Goal: Task Accomplishment & Management: Manage account settings

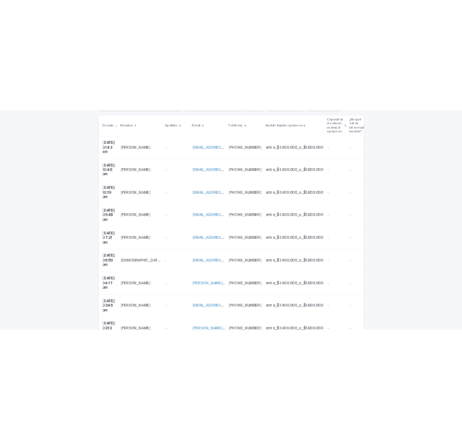
scroll to position [235, 0]
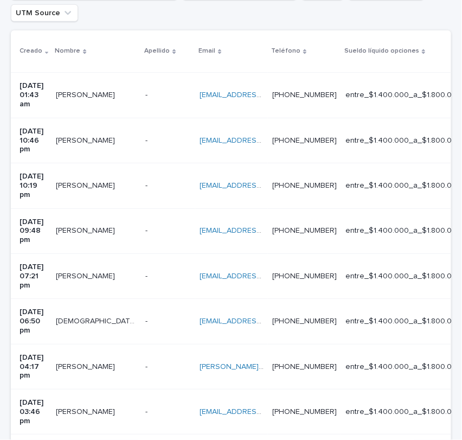
click at [243, 103] on td "[EMAIL_ADDRESS][PERSON_NAME][PERSON_NAME][DOMAIN_NAME] [DOMAIN_NAME][EMAIL_ADDR…" at bounding box center [231, 95] width 73 height 45
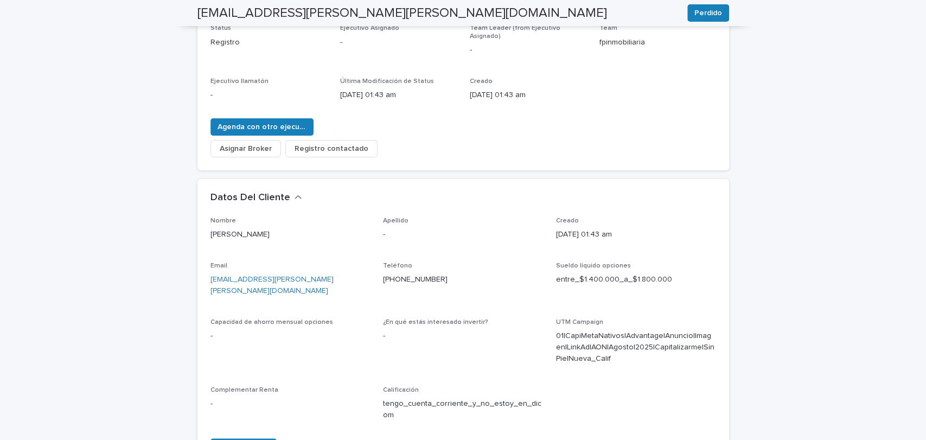
scroll to position [156, 0]
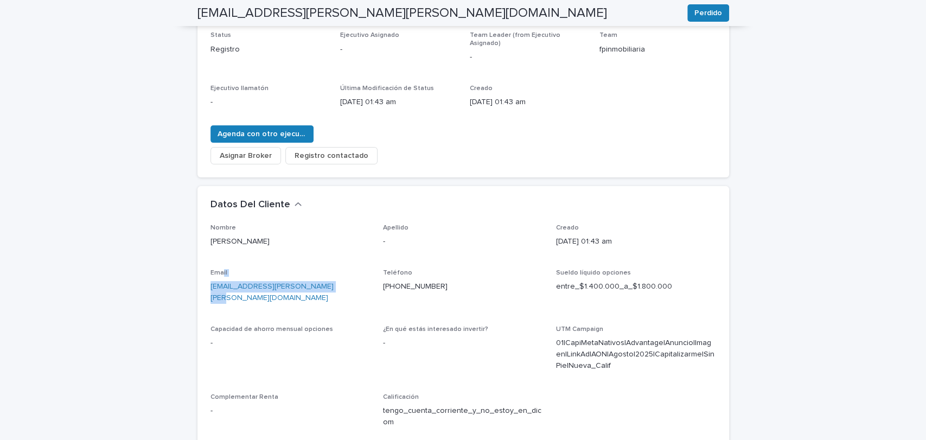
drag, startPoint x: 327, startPoint y: 276, endPoint x: 218, endPoint y: 259, distance: 110.3
click at [218, 259] on div "Nombre [PERSON_NAME] Apellido - Creado [DATE] 01:43 am Email [EMAIL_ADDRESS][PE…" at bounding box center [464, 330] width 506 height 213
click at [320, 281] on p "[EMAIL_ADDRESS][PERSON_NAME][PERSON_NAME][DOMAIN_NAME]" at bounding box center [291, 292] width 160 height 23
drag, startPoint x: 323, startPoint y: 279, endPoint x: 204, endPoint y: 282, distance: 118.9
click at [204, 282] on div "Nombre [PERSON_NAME] Apellido - Creado [DATE] 01:43 am Email [EMAIL_ADDRESS][PE…" at bounding box center [464, 350] width 532 height 252
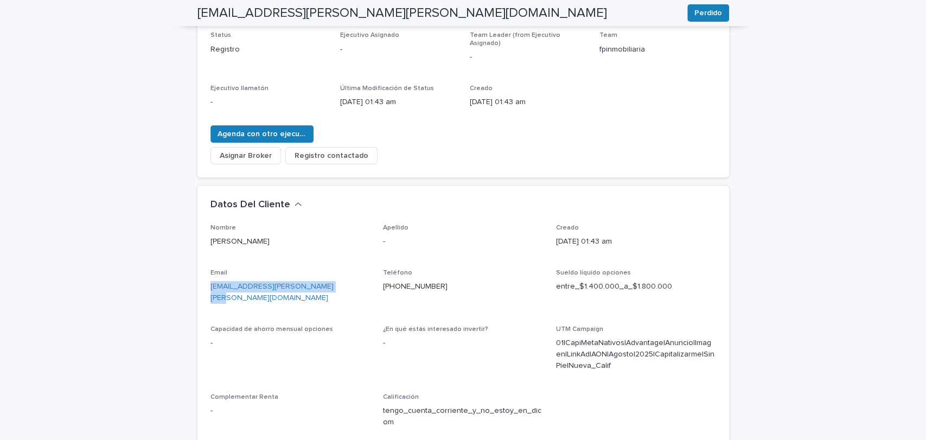
copy link "[EMAIL_ADDRESS][PERSON_NAME][PERSON_NAME][DOMAIN_NAME]"
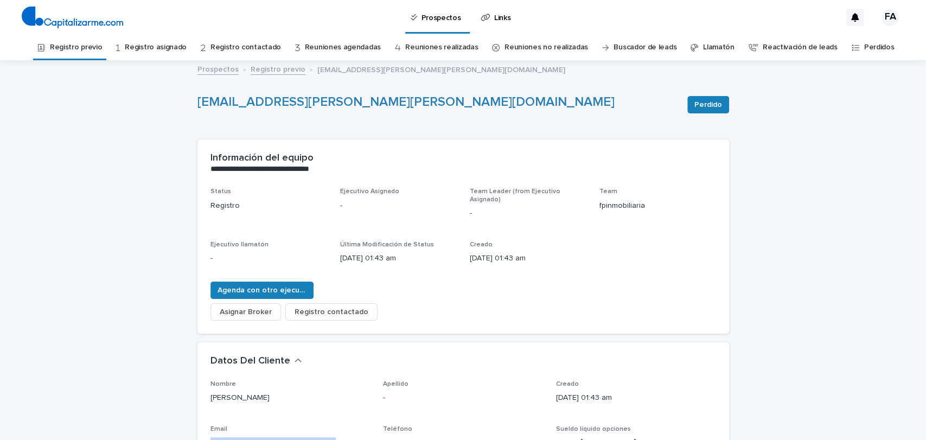
click at [253, 63] on link "Registro previo" at bounding box center [278, 68] width 55 height 12
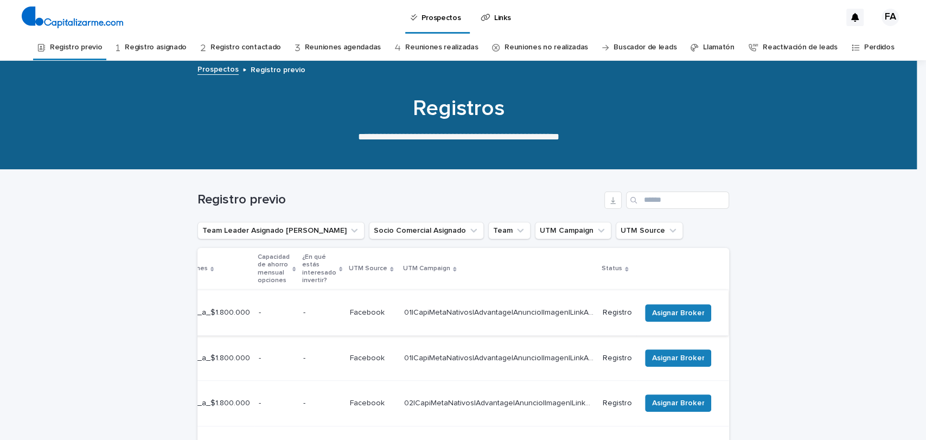
scroll to position [0, 417]
click at [690, 309] on span "Asignar Broker" at bounding box center [678, 313] width 52 height 11
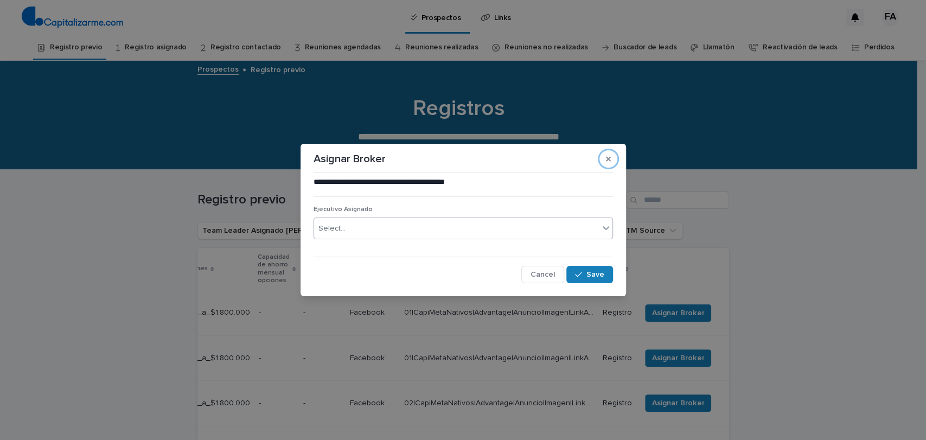
click at [507, 224] on div "Select..." at bounding box center [456, 229] width 285 height 18
type input "******"
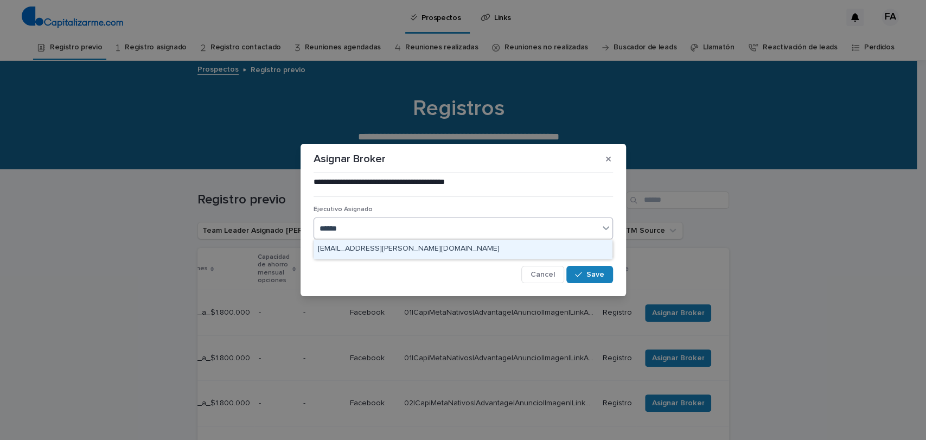
click at [502, 253] on div "[EMAIL_ADDRESS][PERSON_NAME][DOMAIN_NAME]" at bounding box center [463, 249] width 299 height 19
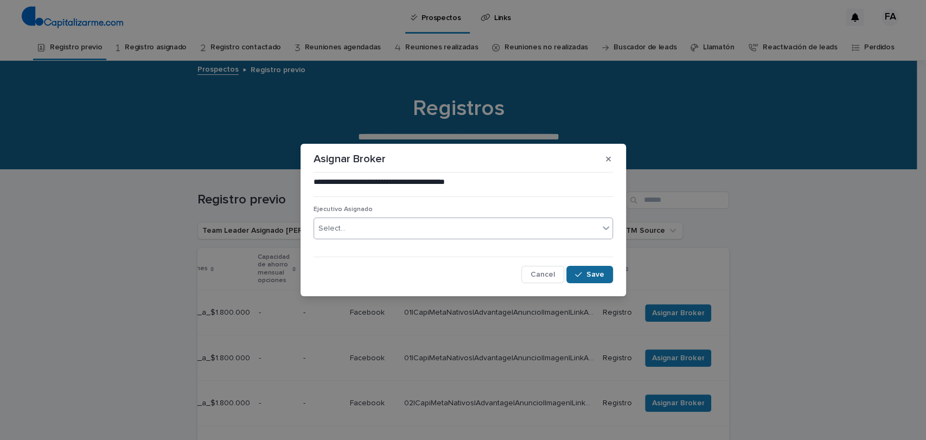
click at [586, 275] on div "button" at bounding box center [580, 275] width 11 height 8
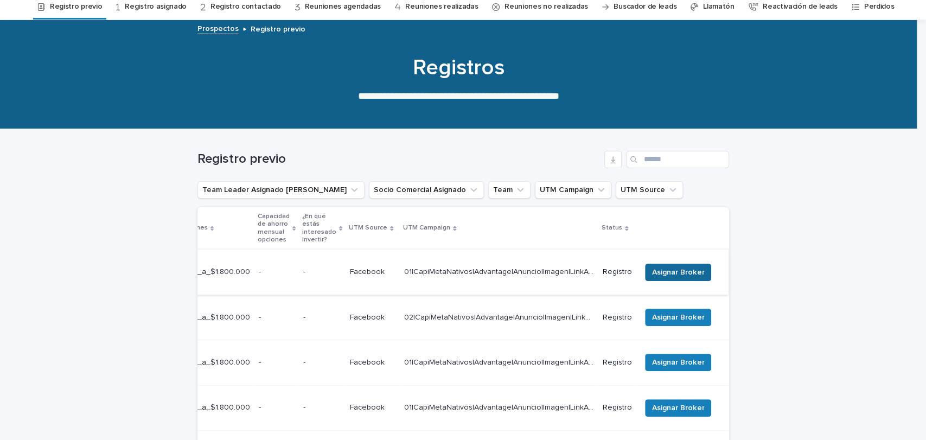
click at [663, 267] on span "Asignar Broker" at bounding box center [678, 272] width 52 height 11
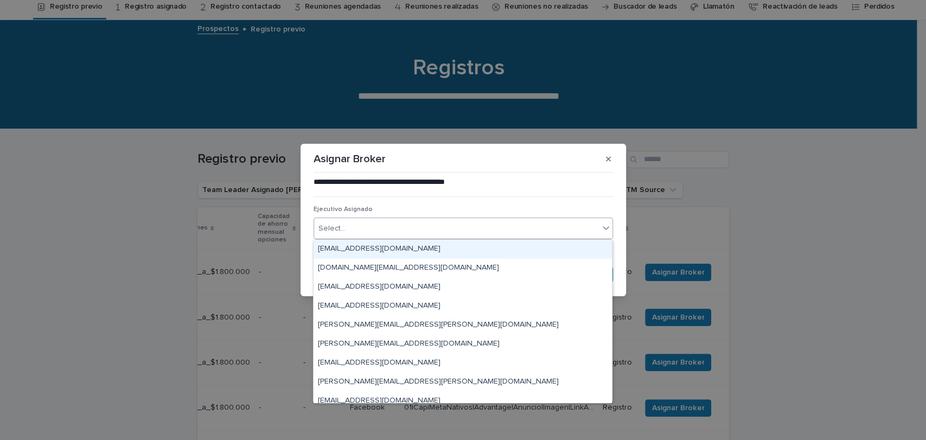
click at [446, 226] on div "Select..." at bounding box center [456, 229] width 285 height 18
type input "****"
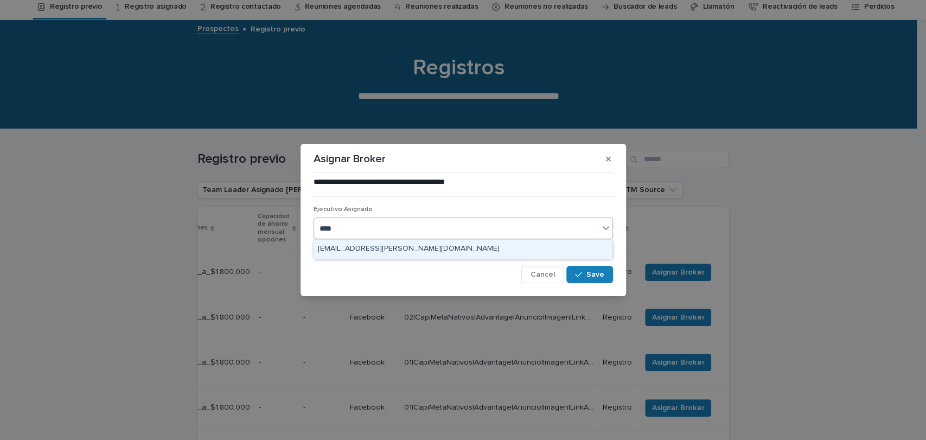
click at [568, 251] on div "[EMAIL_ADDRESS][PERSON_NAME][DOMAIN_NAME]" at bounding box center [463, 249] width 299 height 19
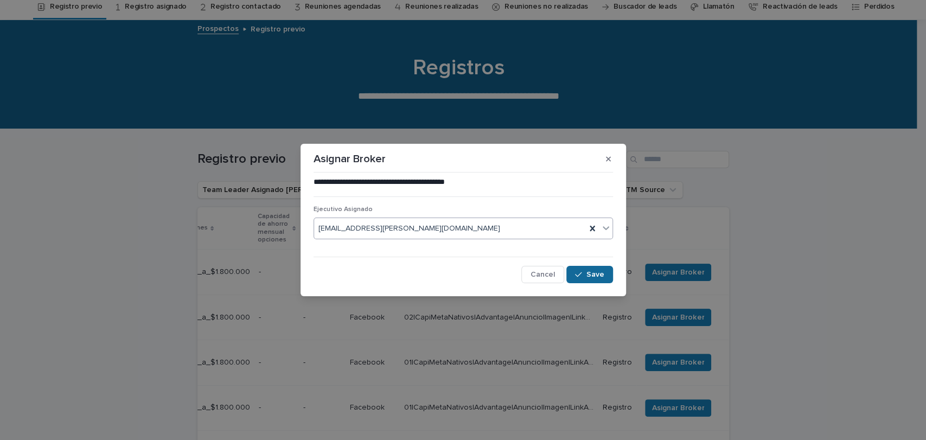
click at [599, 274] on span "Save" at bounding box center [596, 275] width 18 height 8
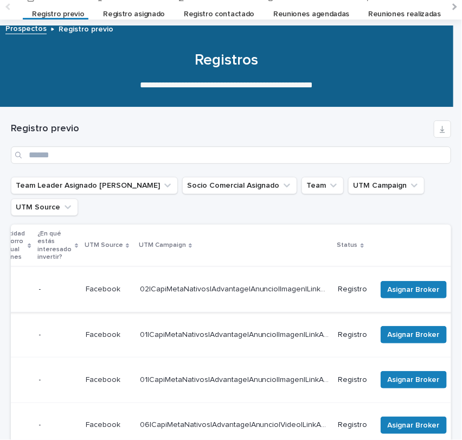
scroll to position [0, 517]
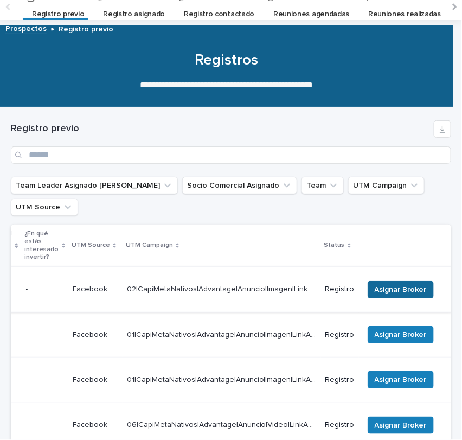
click at [387, 288] on span "Asignar Broker" at bounding box center [401, 289] width 52 height 11
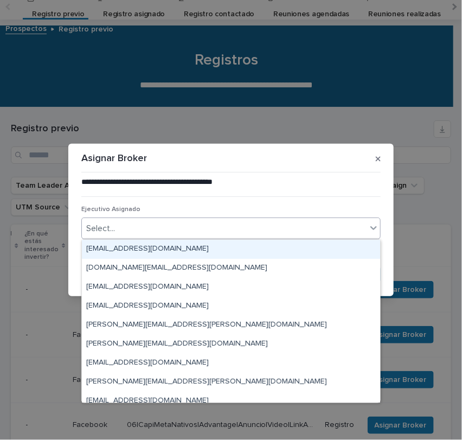
click at [226, 227] on div "Select..." at bounding box center [224, 229] width 285 height 18
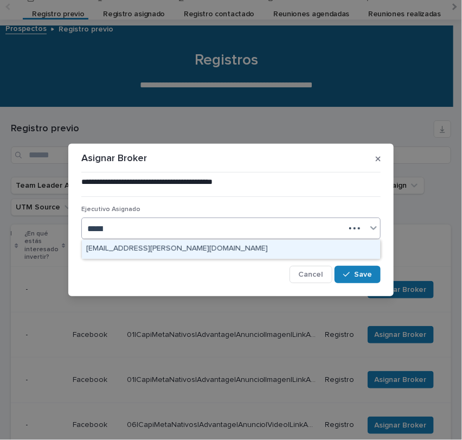
type input "******"
click at [223, 246] on div "[EMAIL_ADDRESS][PERSON_NAME][DOMAIN_NAME]" at bounding box center [231, 249] width 299 height 19
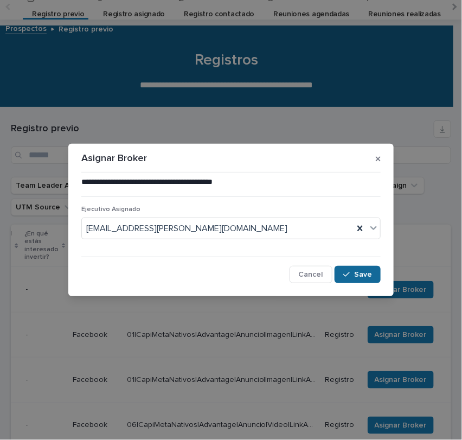
click at [349, 271] on icon "button" at bounding box center [347, 275] width 7 height 8
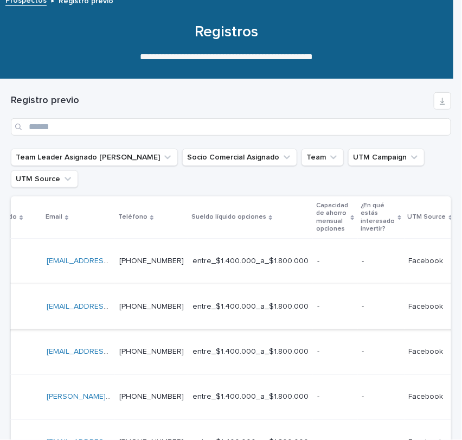
scroll to position [0, 0]
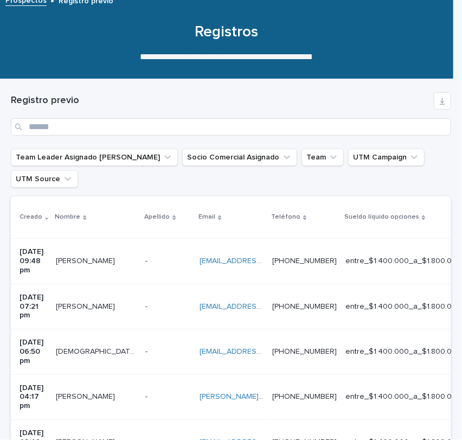
click at [154, 262] on div "- -" at bounding box center [168, 261] width 46 height 18
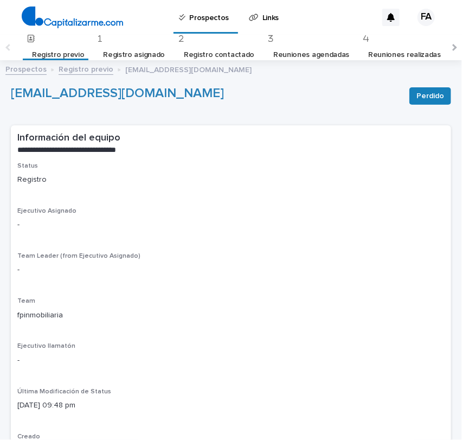
click at [87, 73] on link "Registro previo" at bounding box center [86, 68] width 55 height 12
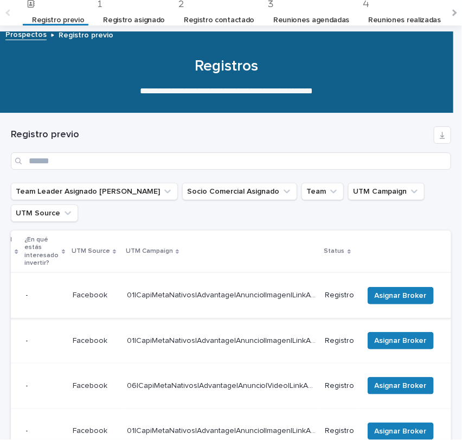
scroll to position [0, 517]
click at [389, 290] on span "Asignar Broker" at bounding box center [401, 295] width 52 height 11
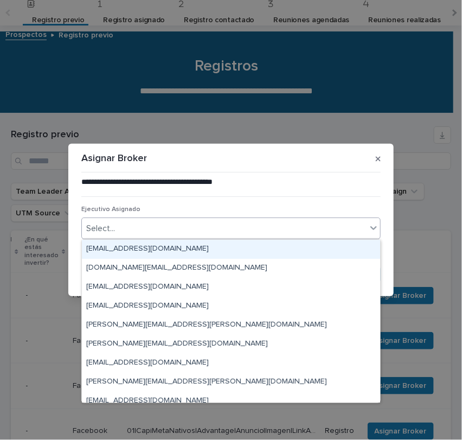
click at [276, 223] on div "Select..." at bounding box center [224, 229] width 285 height 18
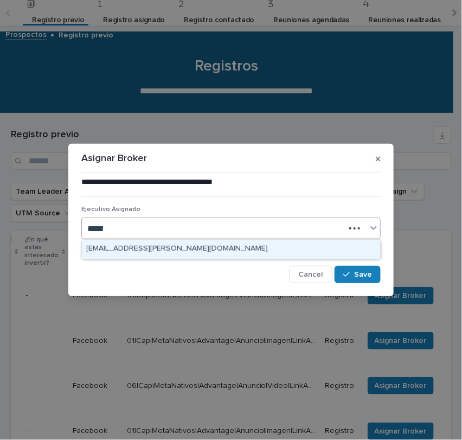
type input "******"
click at [225, 248] on div "[EMAIL_ADDRESS][PERSON_NAME][DOMAIN_NAME]" at bounding box center [231, 249] width 299 height 19
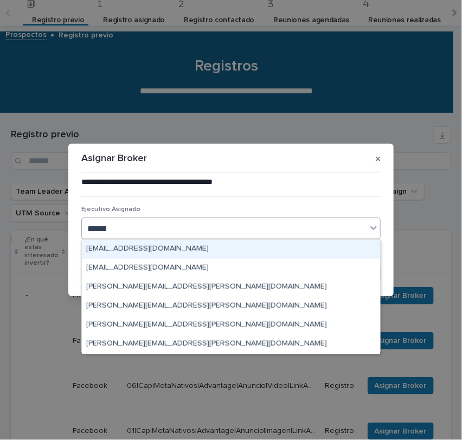
type input "*******"
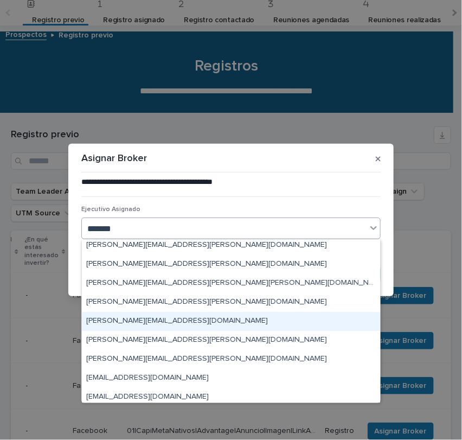
scroll to position [27, 0]
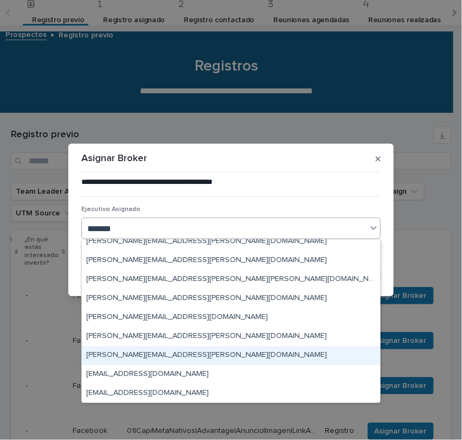
click at [216, 355] on div "[PERSON_NAME][EMAIL_ADDRESS][PERSON_NAME][DOMAIN_NAME]" at bounding box center [231, 355] width 299 height 19
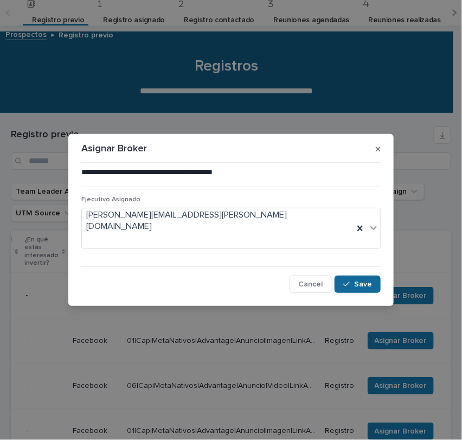
click at [352, 281] on div "button" at bounding box center [349, 285] width 11 height 8
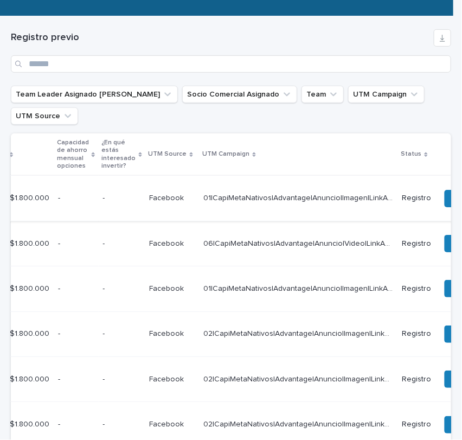
scroll to position [0, 517]
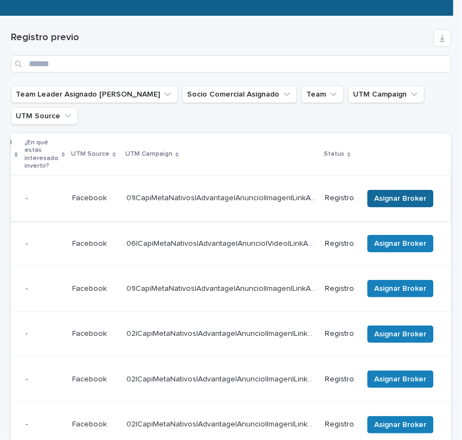
click at [382, 193] on span "Asignar Broker" at bounding box center [401, 198] width 52 height 11
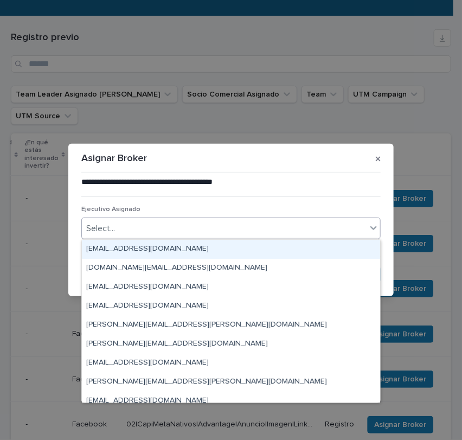
click at [237, 229] on div "Select..." at bounding box center [224, 229] width 285 height 18
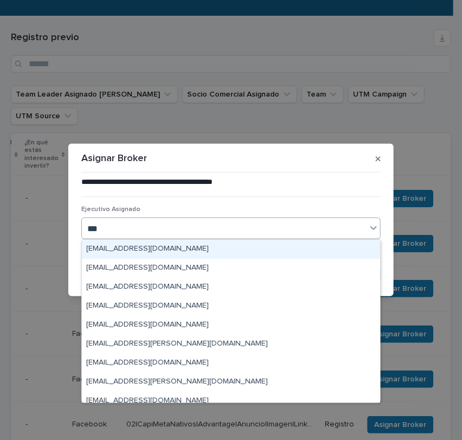
type input "****"
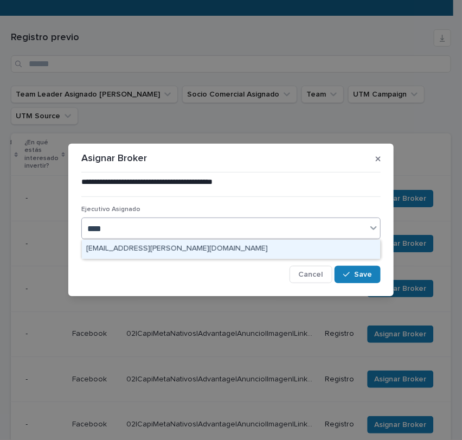
click at [253, 243] on div "[EMAIL_ADDRESS][PERSON_NAME][DOMAIN_NAME]" at bounding box center [231, 249] width 299 height 19
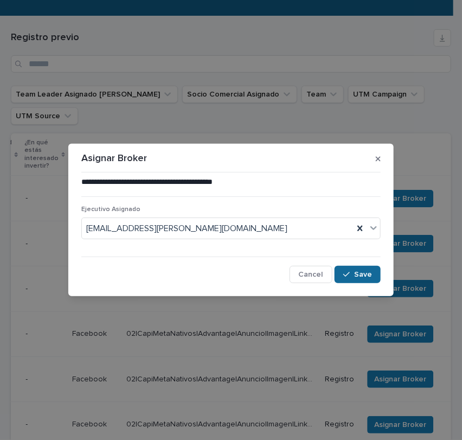
click at [347, 271] on icon "button" at bounding box center [347, 275] width 7 height 8
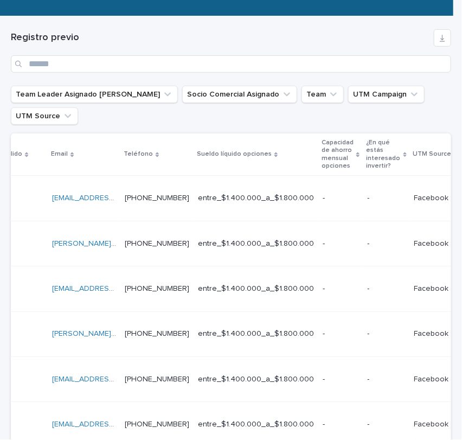
scroll to position [0, 0]
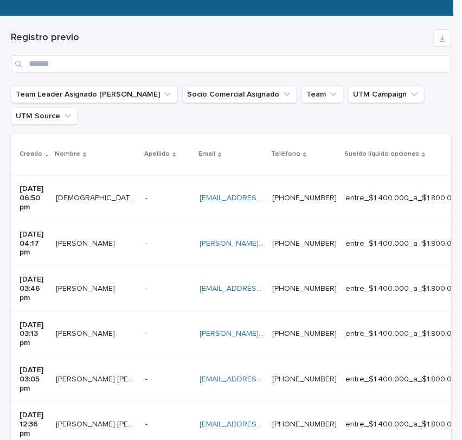
click at [259, 236] on div "[PERSON_NAME][EMAIL_ADDRESS][PERSON_NAME][DOMAIN_NAME] [PERSON_NAME][DOMAIN_NAM…" at bounding box center [232, 244] width 64 height 18
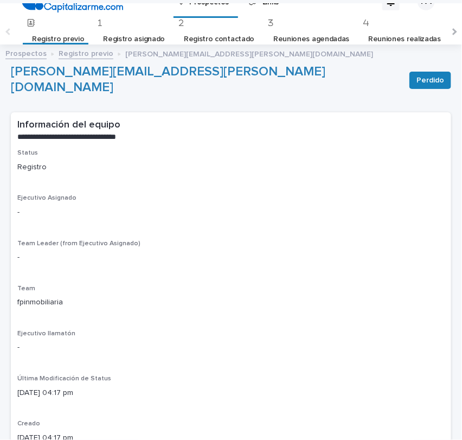
scroll to position [4, 0]
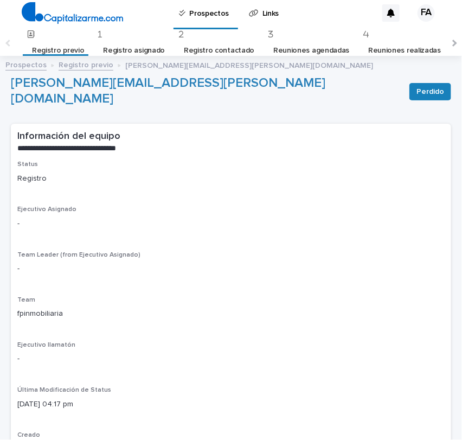
click at [96, 60] on link "Registro previo" at bounding box center [86, 64] width 55 height 12
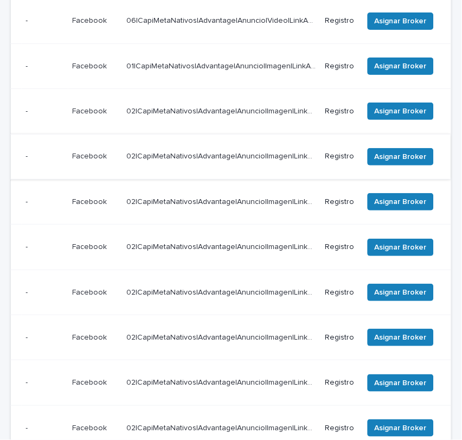
scroll to position [0, 517]
click at [382, 151] on span "Asignar Broker" at bounding box center [401, 156] width 52 height 11
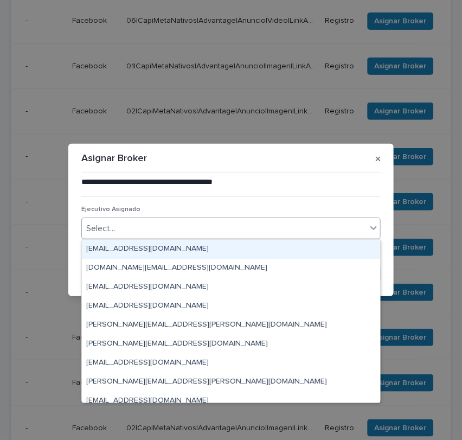
click at [220, 224] on div "Select..." at bounding box center [224, 229] width 285 height 18
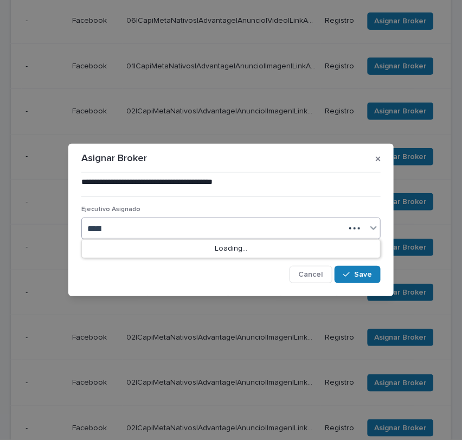
type input "******"
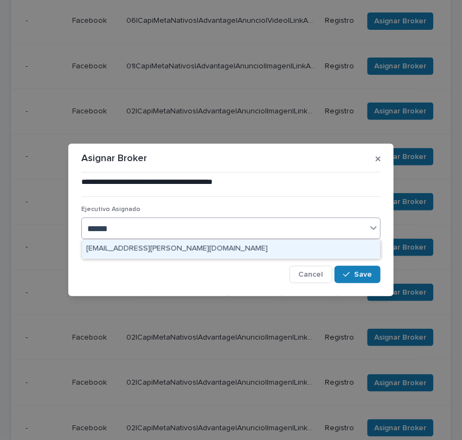
click at [194, 249] on div "[EMAIL_ADDRESS][PERSON_NAME][DOMAIN_NAME]" at bounding box center [231, 249] width 299 height 19
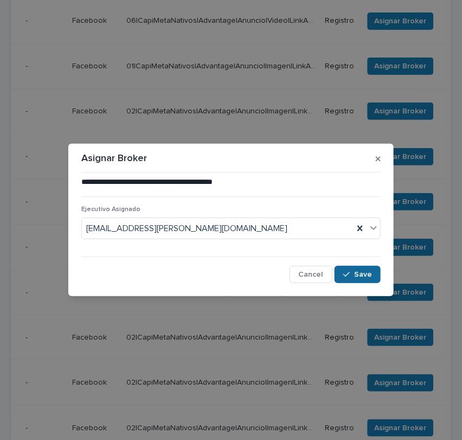
click at [354, 275] on div "button" at bounding box center [349, 275] width 11 height 8
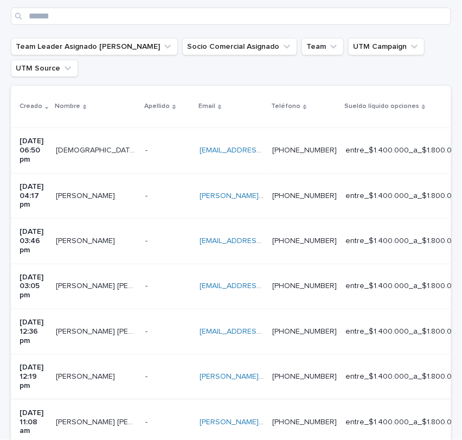
scroll to position [183, 0]
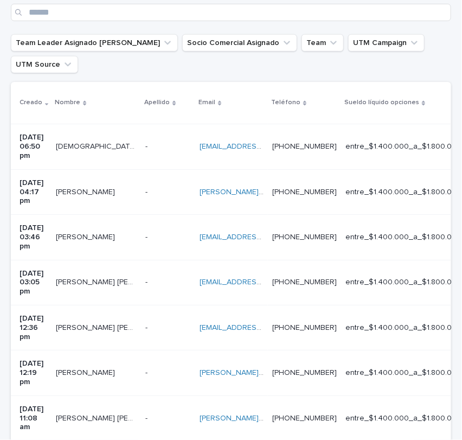
click at [163, 274] on div "- -" at bounding box center [168, 283] width 46 height 18
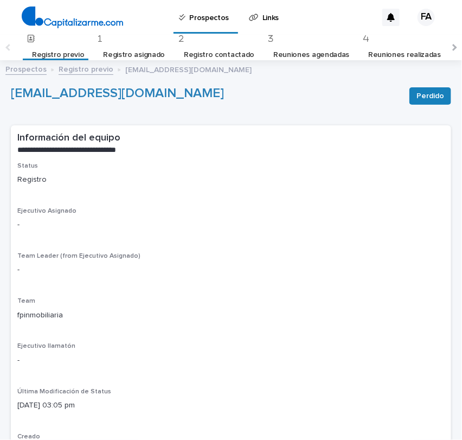
click at [85, 64] on link "Registro previo" at bounding box center [86, 68] width 55 height 12
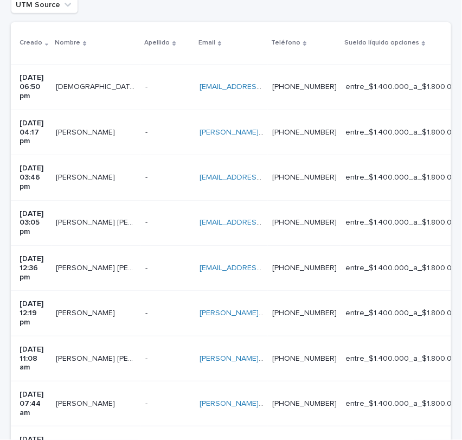
scroll to position [244, 0]
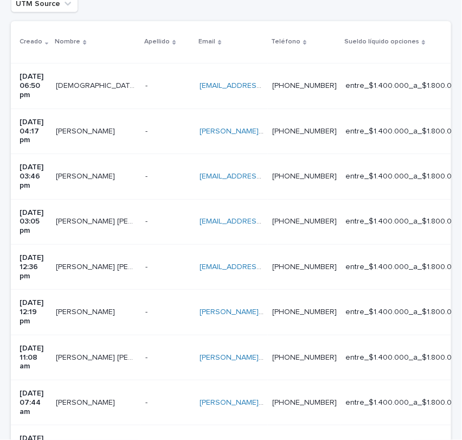
click at [168, 244] on td "- -" at bounding box center [168, 266] width 54 height 45
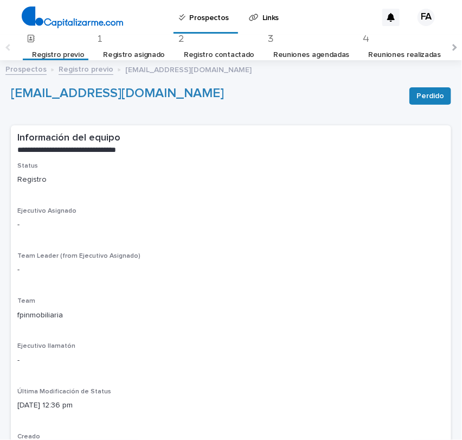
click at [93, 71] on link "Registro previo" at bounding box center [86, 68] width 55 height 12
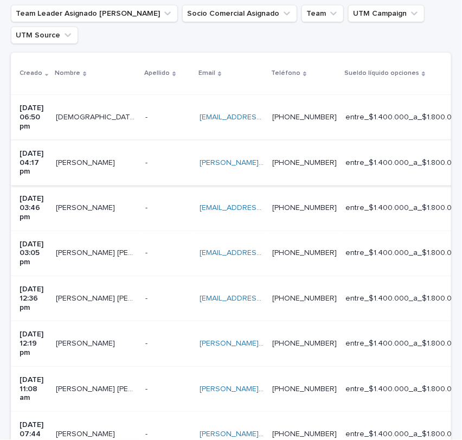
scroll to position [220, 0]
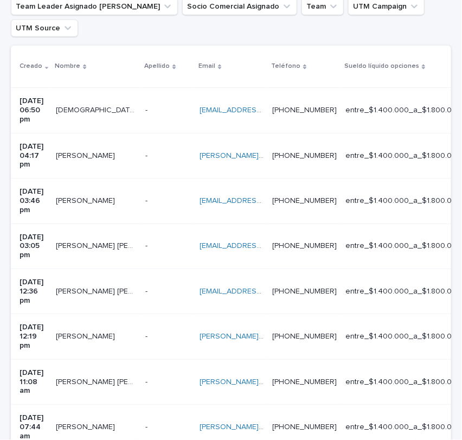
click at [264, 378] on p at bounding box center [232, 382] width 64 height 9
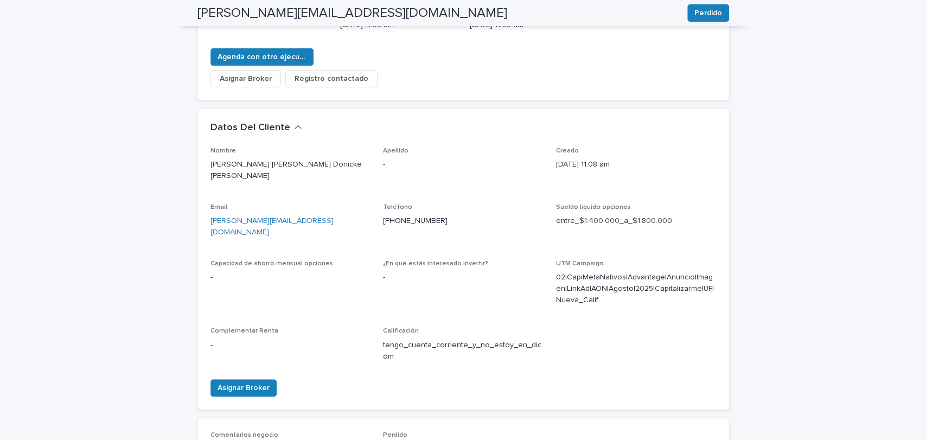
scroll to position [233, 0]
drag, startPoint x: 203, startPoint y: 201, endPoint x: 334, endPoint y: 215, distance: 131.6
click at [334, 215] on div "Nombre [PERSON_NAME] [PERSON_NAME] Dönicke [PERSON_NAME] Apellido - Creado [DAT…" at bounding box center [464, 279] width 532 height 263
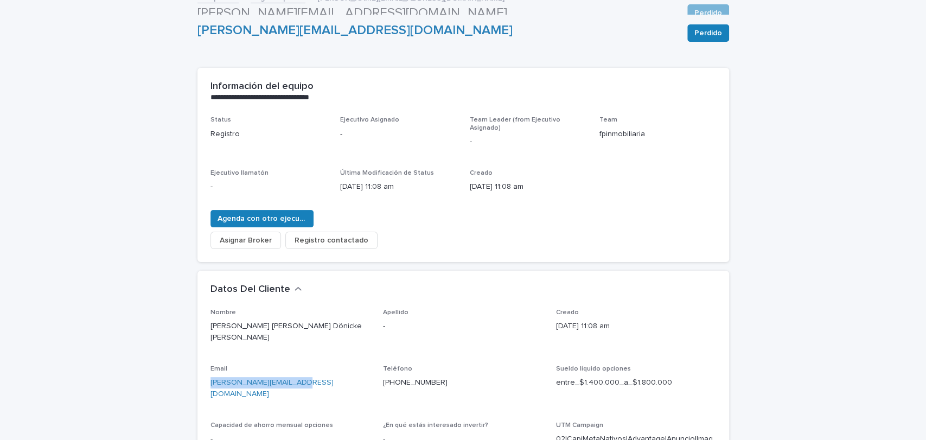
scroll to position [67, 0]
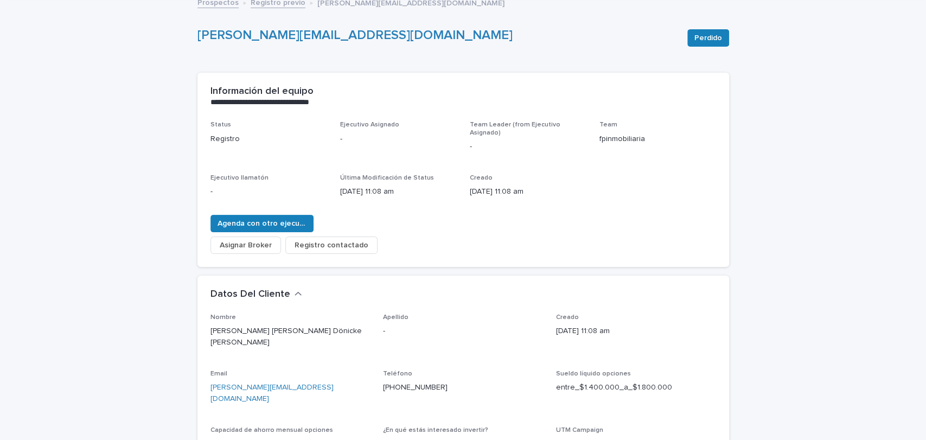
click at [315, 370] on p "Email" at bounding box center [291, 374] width 160 height 8
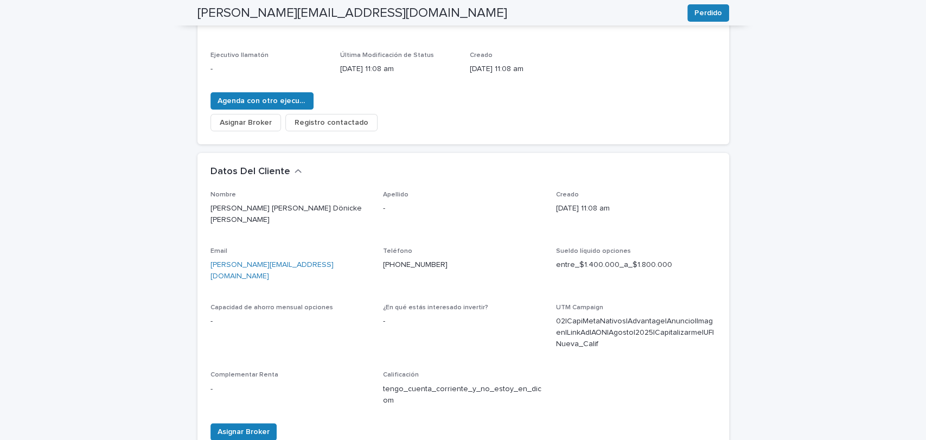
scroll to position [190, 0]
drag, startPoint x: 300, startPoint y: 247, endPoint x: 206, endPoint y: 244, distance: 94.5
click at [211, 259] on p "[PERSON_NAME][EMAIL_ADDRESS][DOMAIN_NAME]" at bounding box center [291, 270] width 160 height 23
copy link "[PERSON_NAME][EMAIL_ADDRESS][DOMAIN_NAME]"
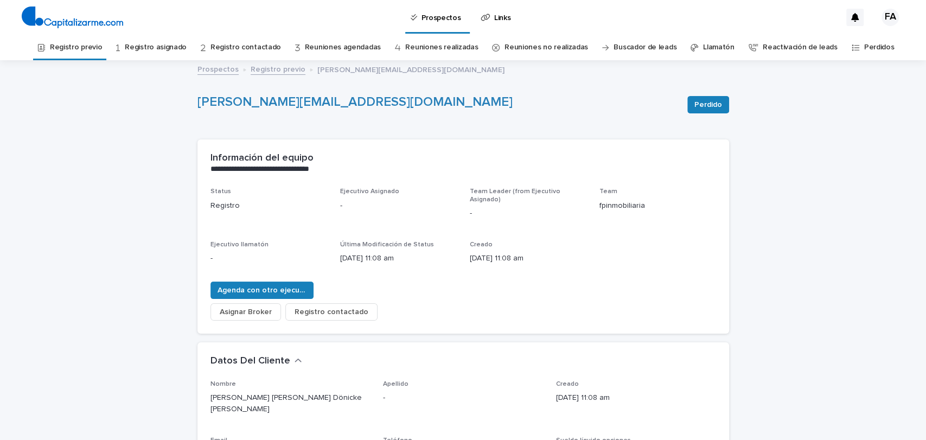
click at [274, 69] on link "Registro previo" at bounding box center [278, 68] width 55 height 12
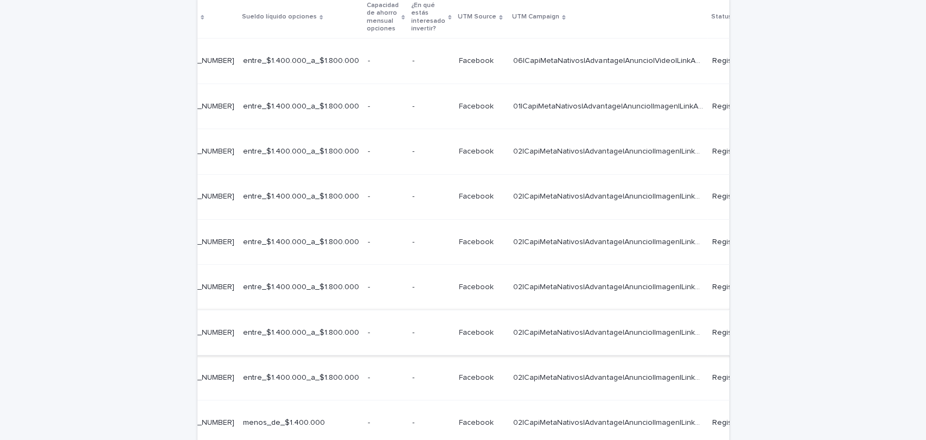
scroll to position [0, 417]
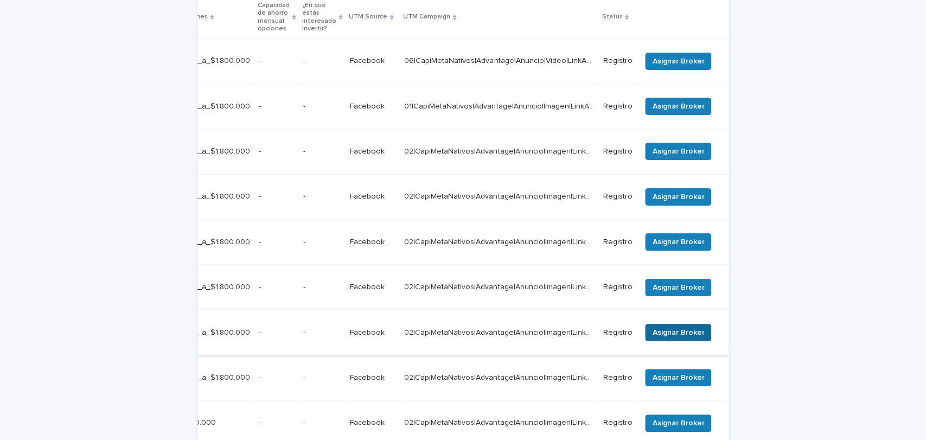
click at [656, 327] on span "Asignar Broker" at bounding box center [678, 332] width 52 height 11
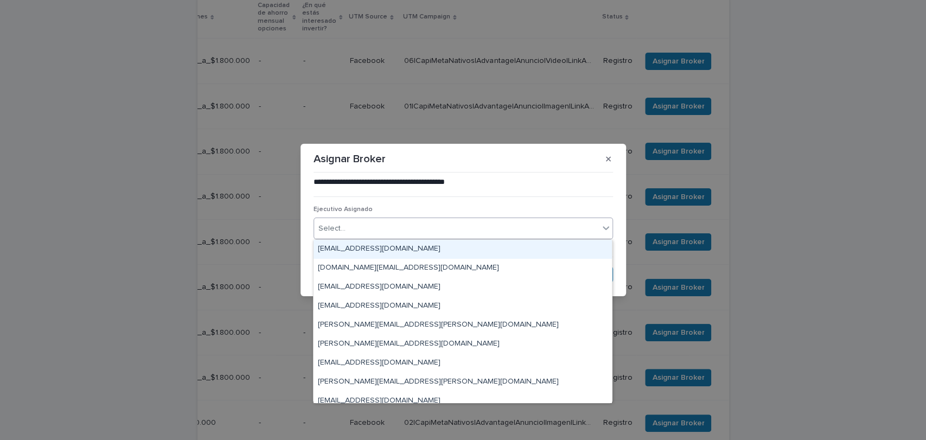
click at [526, 233] on div "Select..." at bounding box center [456, 229] width 285 height 18
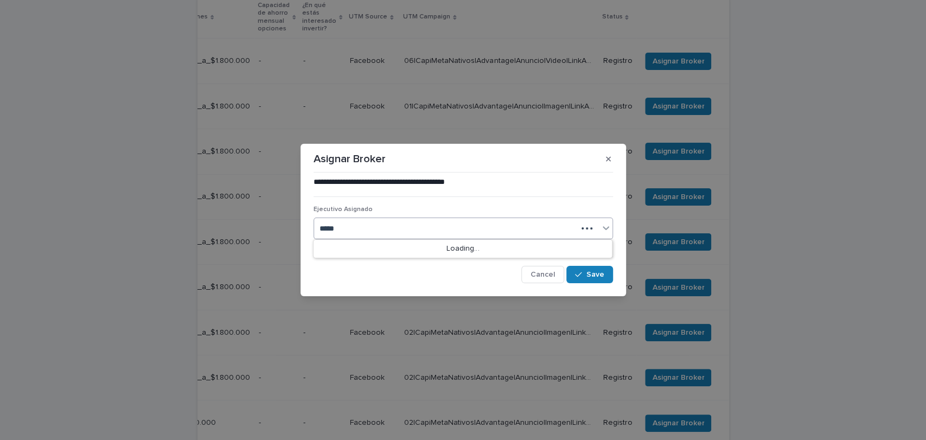
type input "******"
click at [517, 245] on div "[EMAIL_ADDRESS][PERSON_NAME][DOMAIN_NAME]" at bounding box center [463, 249] width 299 height 19
click at [586, 272] on div "button" at bounding box center [580, 275] width 11 height 8
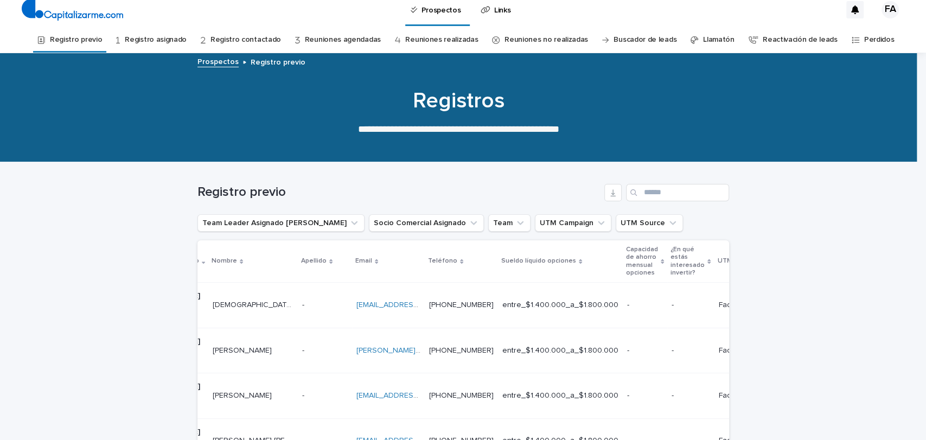
scroll to position [0, 0]
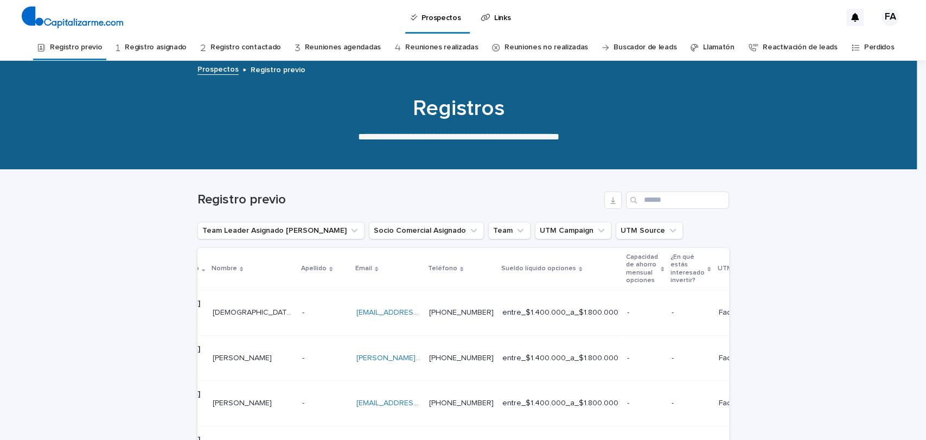
click at [183, 45] on link "Registro asignado" at bounding box center [156, 48] width 62 height 26
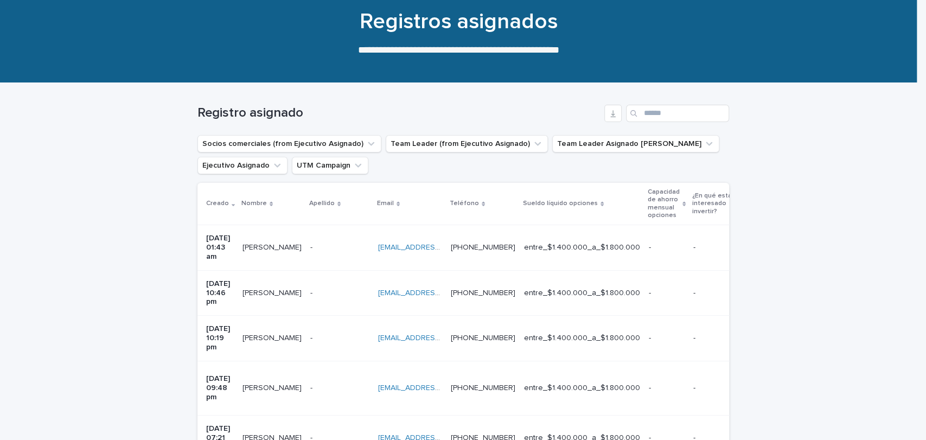
scroll to position [92, 0]
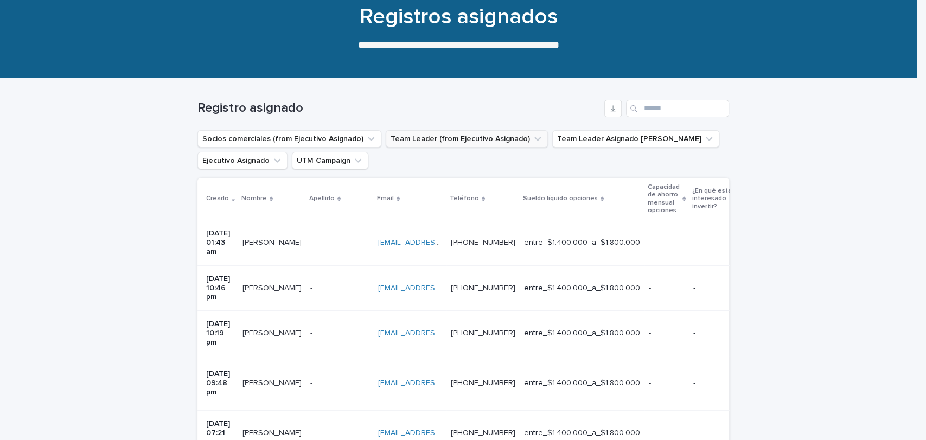
click at [454, 139] on button "Team Leader (from Ejecutivo Asignado)" at bounding box center [467, 138] width 162 height 17
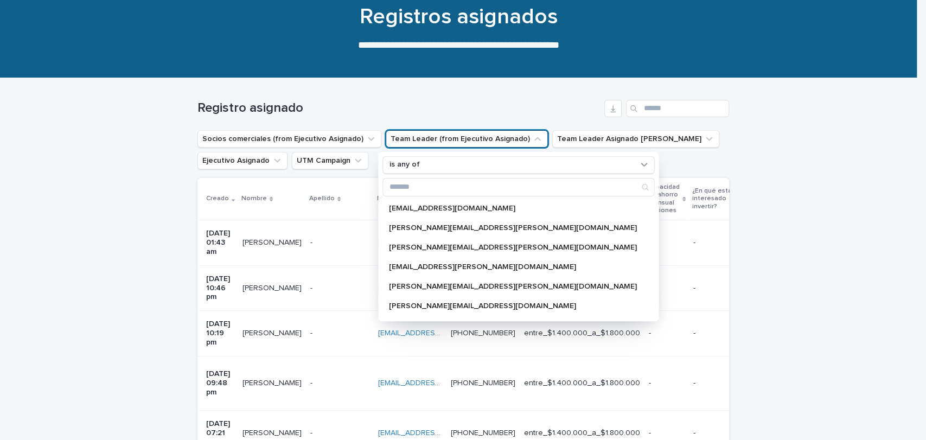
click at [582, 167] on ul "Socios comerciales (from Ejecutivo Asignado) Team Leader (from Ejecutivo Asigna…" at bounding box center [463, 149] width 536 height 43
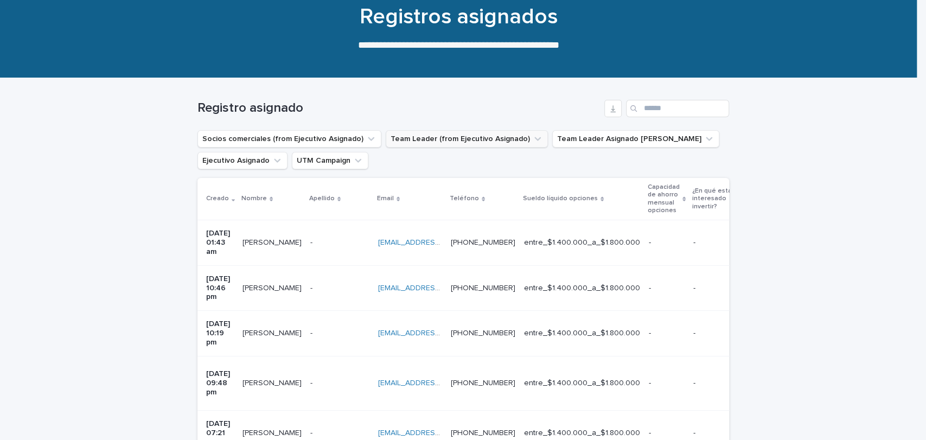
click at [477, 140] on button "Team Leader (from Ejecutivo Asignado)" at bounding box center [467, 138] width 162 height 17
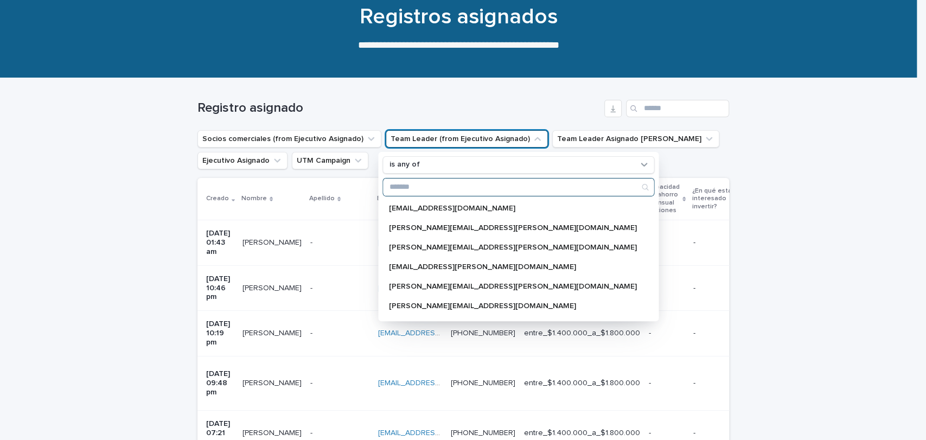
click at [437, 185] on input "Search" at bounding box center [518, 187] width 271 height 17
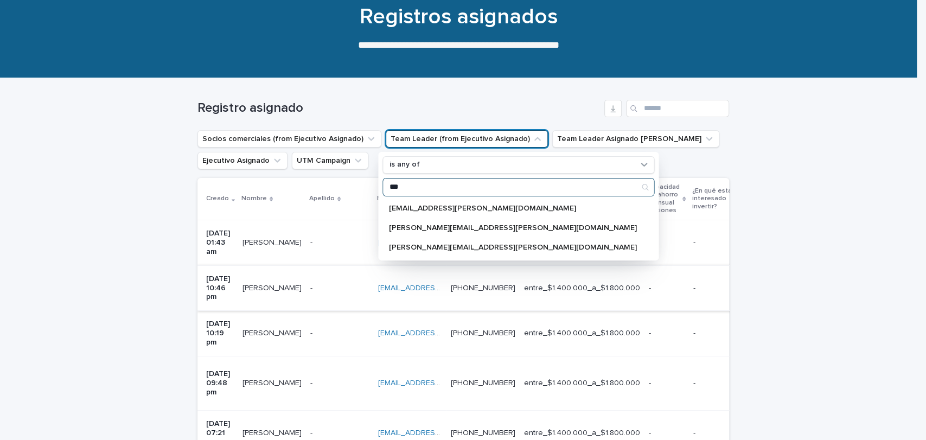
type input "***"
click at [330, 284] on p at bounding box center [339, 288] width 59 height 9
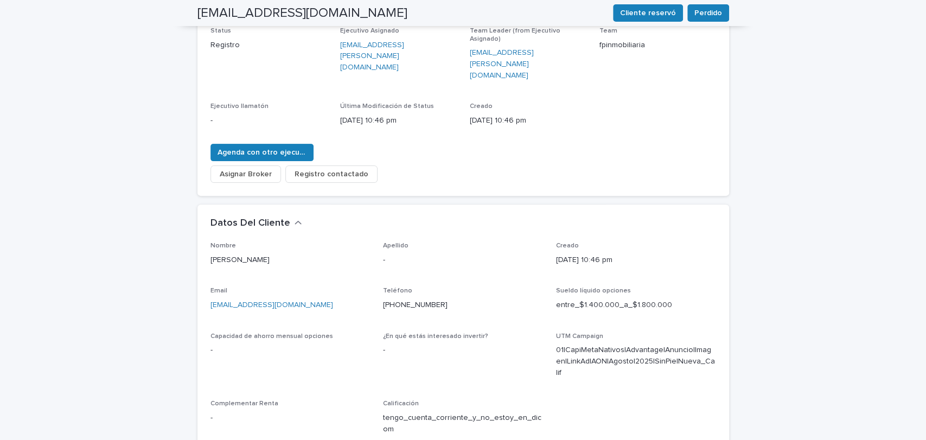
scroll to position [161, 0]
drag, startPoint x: 433, startPoint y: 276, endPoint x: 376, endPoint y: 278, distance: 56.5
click at [376, 278] on div "Nombre [PERSON_NAME] - Creado [DATE] 10:46 pm Email [EMAIL_ADDRESS][DOMAIN_NAME…" at bounding box center [464, 342] width 506 height 201
copy link "[PHONE_NUMBER]"
drag, startPoint x: 309, startPoint y: 274, endPoint x: 202, endPoint y: 275, distance: 106.9
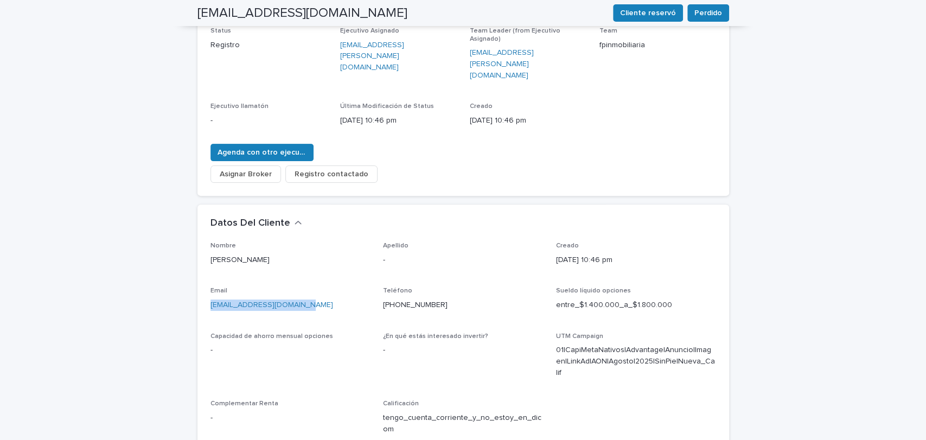
click at [202, 275] on div "Nombre [PERSON_NAME] - Creado [DATE] 10:46 pm Email [EMAIL_ADDRESS][DOMAIN_NAME…" at bounding box center [464, 362] width 532 height 240
copy link "[EMAIL_ADDRESS][DOMAIN_NAME]"
